Goal: Task Accomplishment & Management: Manage account settings

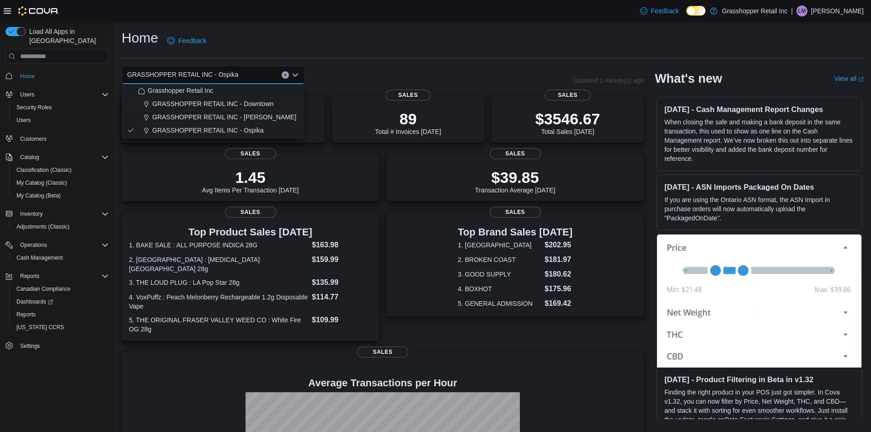
click at [853, 10] on p "L M" at bounding box center [837, 10] width 53 height 11
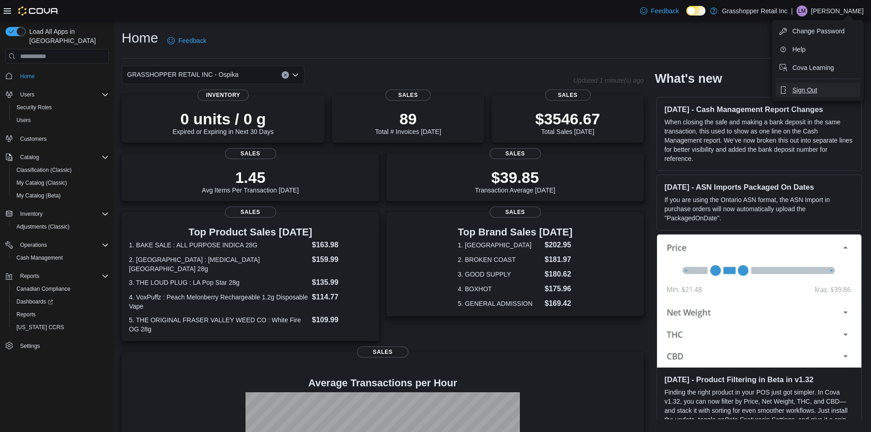
click at [810, 90] on span "Sign Out" at bounding box center [804, 90] width 25 height 9
